Goal: Task Accomplishment & Management: Complete application form

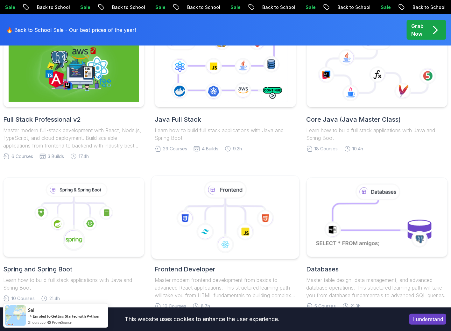
scroll to position [223, 0]
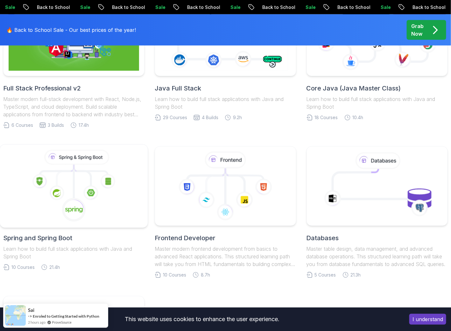
click at [105, 171] on icon at bounding box center [91, 170] width 34 height 10
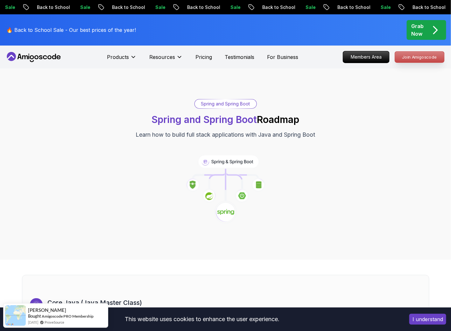
click at [414, 58] on p "Join Amigoscode" at bounding box center [419, 57] width 49 height 11
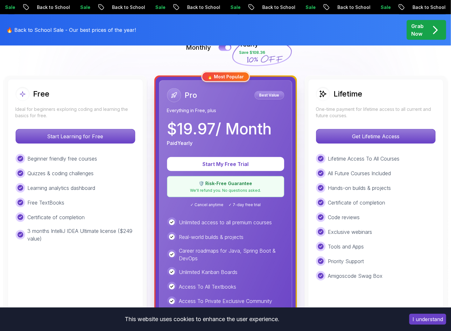
scroll to position [159, 0]
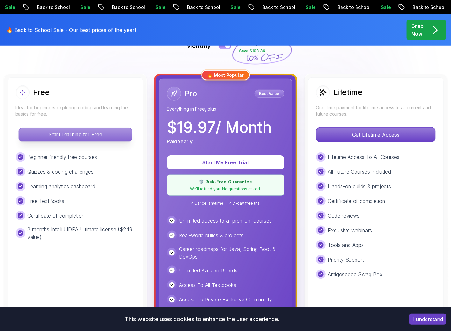
click at [90, 137] on p "Start Learning for Free" at bounding box center [75, 134] width 113 height 13
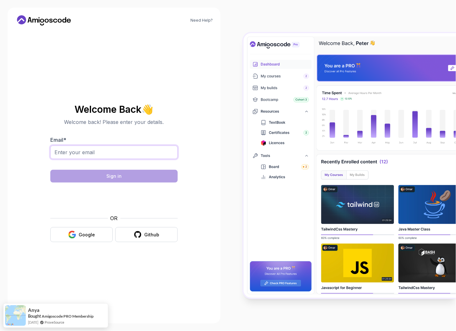
click at [125, 154] on input "Email *" at bounding box center [113, 152] width 127 height 13
type input "[EMAIL_ADDRESS][DOMAIN_NAME]"
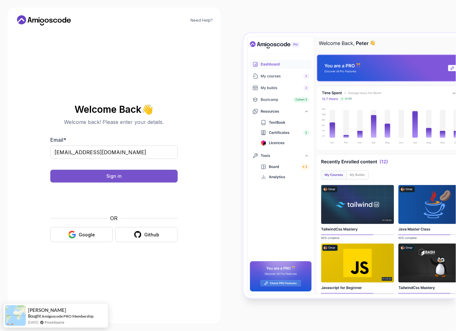
click at [131, 176] on button "Sign in" at bounding box center [113, 176] width 127 height 13
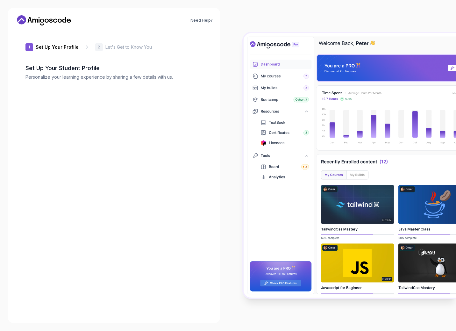
type input "sunnymustanga6346"
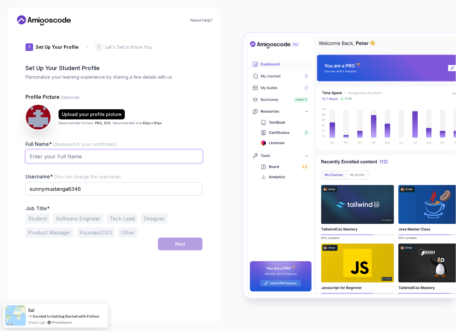
click at [91, 152] on input "Full Name* (displayed in your certificates)" at bounding box center [113, 156] width 177 height 13
type input "Oscar Velazquez"
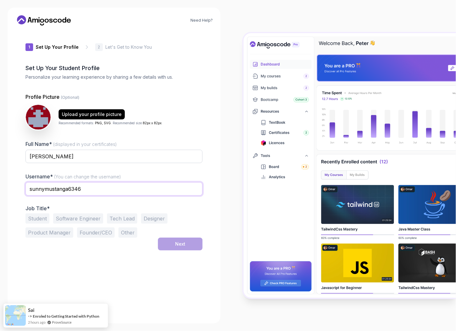
click at [91, 185] on input "sunnymustanga6346" at bounding box center [113, 188] width 177 height 13
drag, startPoint x: 91, startPoint y: 185, endPoint x: 26, endPoint y: 186, distance: 64.7
click at [26, 186] on input "sunnymustanga6346" at bounding box center [113, 188] width 177 height 13
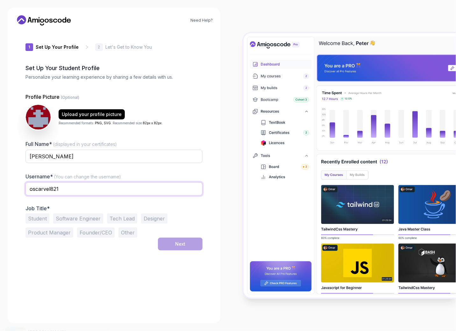
type input "oscarvel821"
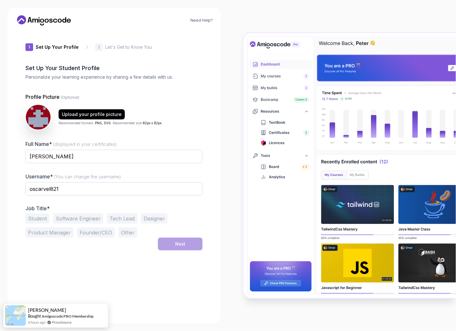
click at [48, 216] on button "Student" at bounding box center [37, 218] width 24 height 10
click at [69, 219] on button "Software Engineer" at bounding box center [78, 218] width 50 height 10
click at [168, 247] on button "Next" at bounding box center [180, 244] width 45 height 13
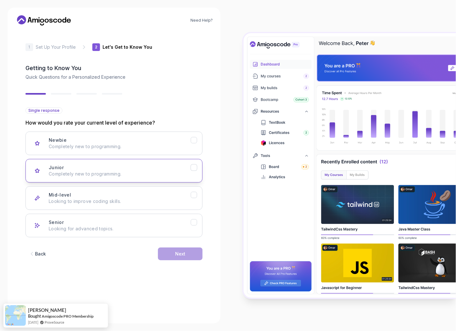
click at [133, 171] on p "Completely new to programming." at bounding box center [120, 174] width 142 height 6
click at [186, 250] on button "Next" at bounding box center [180, 253] width 45 height 13
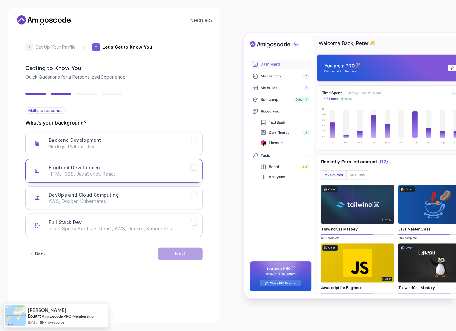
click at [106, 166] on div "Frontend Development HTML, CSS, JavaScript, React" at bounding box center [120, 170] width 142 height 13
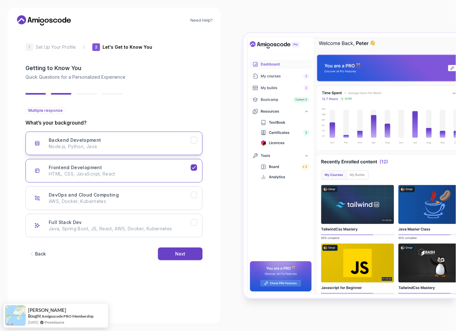
click at [106, 144] on p "Node.js, Python, Java" at bounding box center [120, 146] width 142 height 6
click at [182, 253] on div "Next" at bounding box center [180, 254] width 10 height 6
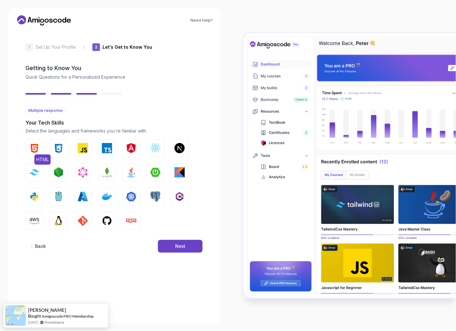
click at [42, 148] on button "HTML" at bounding box center [34, 148] width 18 height 18
click at [58, 152] on img "button" at bounding box center [59, 148] width 10 height 10
click at [76, 150] on button "JavaScript" at bounding box center [83, 148] width 18 height 18
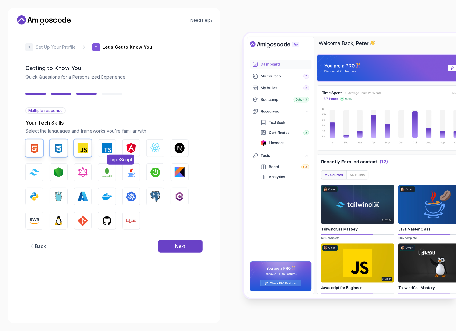
click at [108, 147] on img "button" at bounding box center [107, 148] width 10 height 10
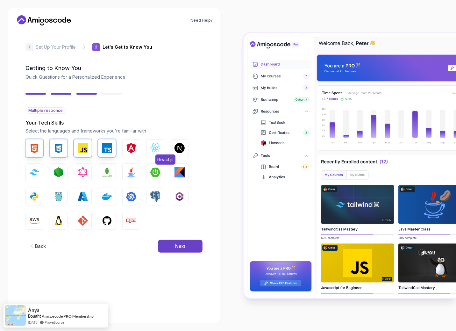
click at [161, 152] on button "React.js" at bounding box center [156, 148] width 18 height 18
click at [184, 147] on img "button" at bounding box center [180, 148] width 10 height 10
click at [36, 169] on img "button" at bounding box center [34, 172] width 10 height 6
click at [63, 172] on img "button" at bounding box center [59, 172] width 10 height 10
click at [113, 170] on button "MongoDB" at bounding box center [107, 172] width 18 height 18
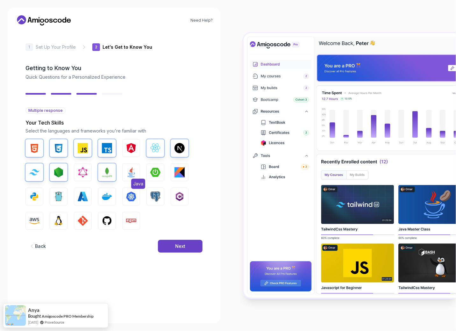
click at [129, 171] on img "button" at bounding box center [131, 172] width 10 height 10
click at [34, 194] on img "button" at bounding box center [34, 196] width 10 height 10
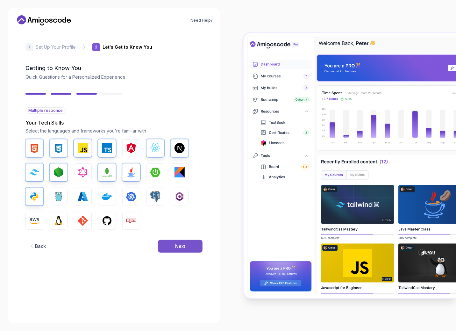
click at [168, 245] on button "Next" at bounding box center [180, 246] width 45 height 13
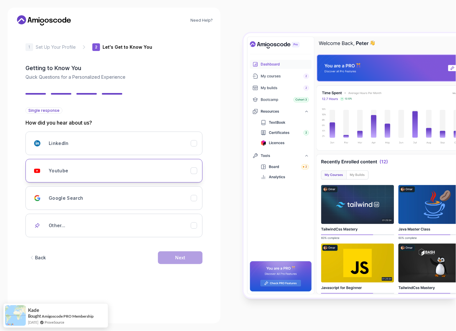
click at [72, 163] on button "Youtube" at bounding box center [113, 171] width 177 height 24
click at [181, 257] on div "Next" at bounding box center [180, 257] width 10 height 6
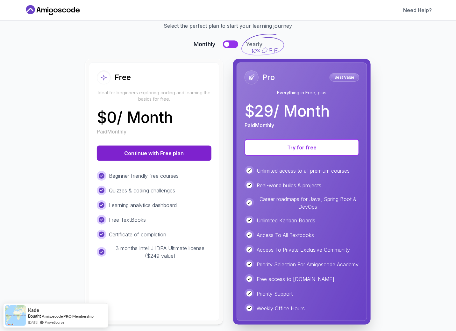
scroll to position [32, 0]
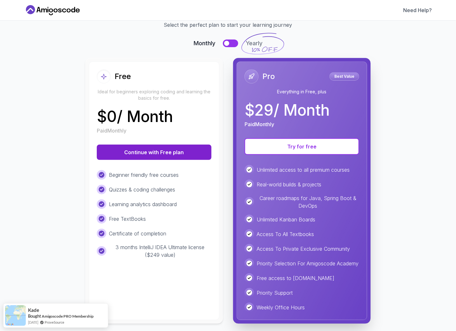
click at [154, 155] on button "Continue with Free plan" at bounding box center [154, 152] width 115 height 15
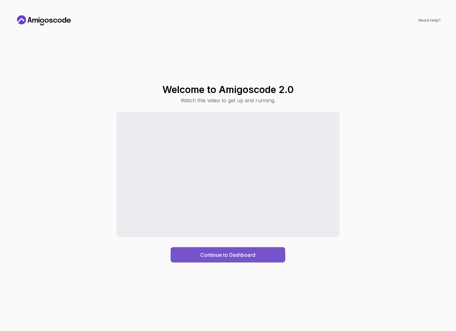
click at [211, 255] on div "Continue to Dashboard" at bounding box center [228, 255] width 55 height 8
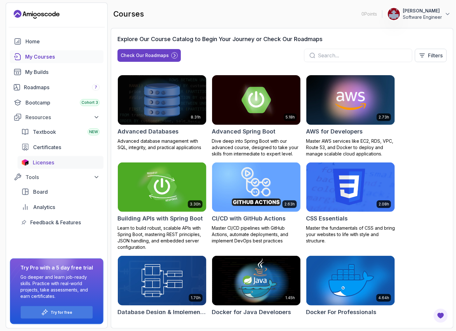
click at [69, 160] on div "Licenses" at bounding box center [66, 163] width 67 height 8
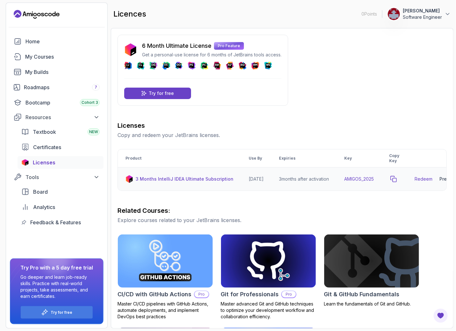
click at [397, 179] on icon "copy-button" at bounding box center [394, 179] width 6 height 6
